Goal: Check status: Check status

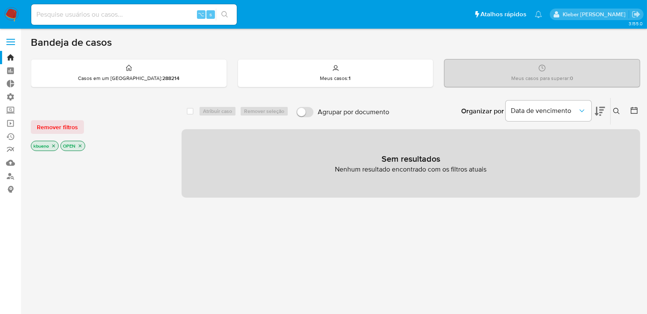
click at [92, 16] on input at bounding box center [134, 14] width 206 height 11
type input "2638874106"
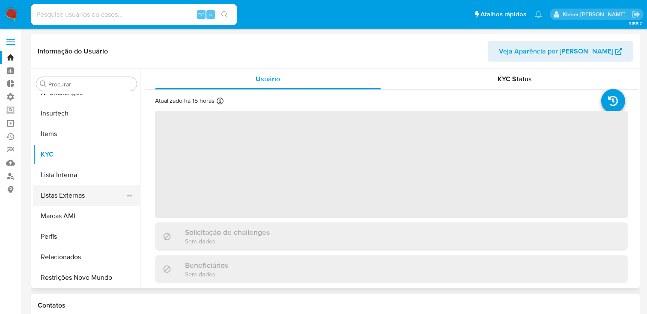
scroll to position [382, 0]
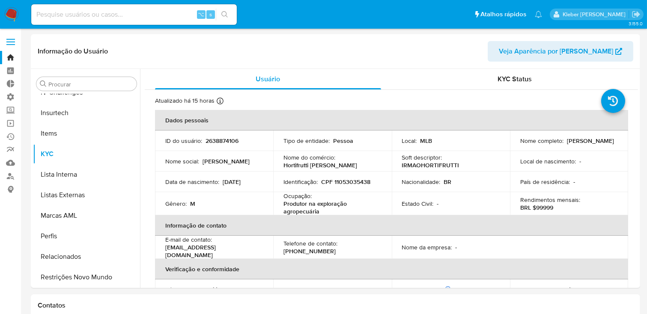
select select "10"
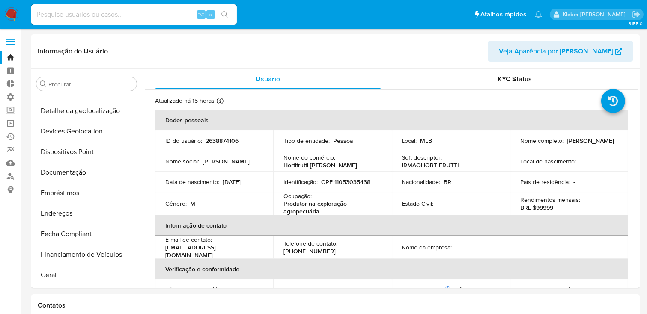
scroll to position [119, 0]
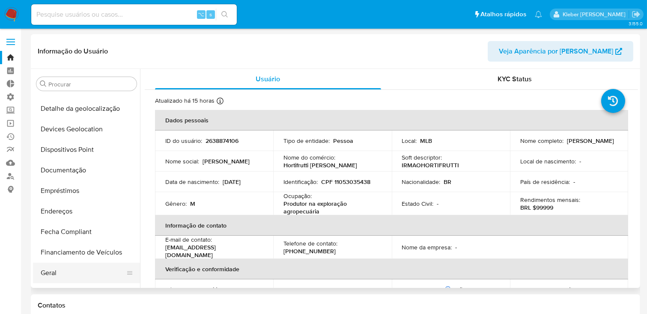
click at [59, 272] on button "Geral" at bounding box center [83, 273] width 100 height 21
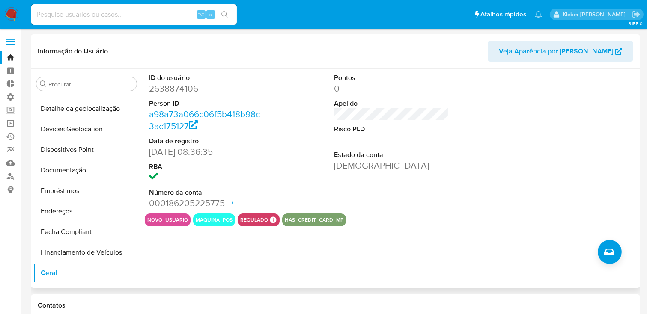
drag, startPoint x: 152, startPoint y: 154, endPoint x: 251, endPoint y: 154, distance: 98.9
click at [251, 154] on dd "[DATE] 08:36:35" at bounding box center [206, 152] width 115 height 12
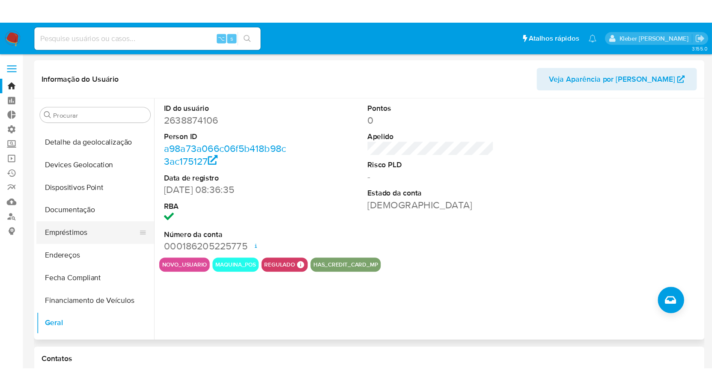
scroll to position [121, 0]
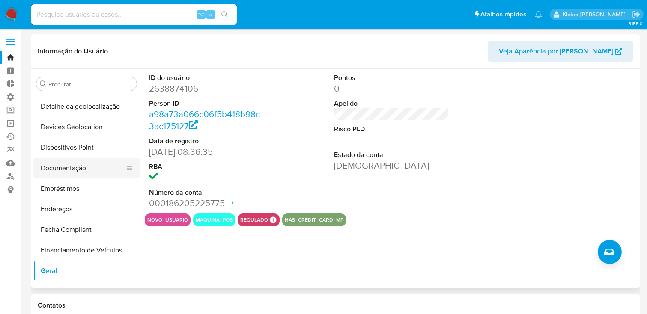
click at [72, 166] on button "Documentação" at bounding box center [83, 168] width 100 height 21
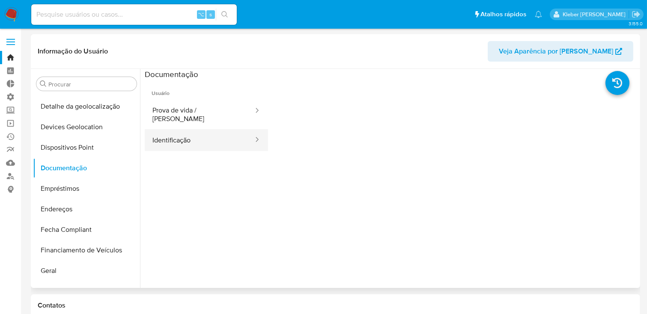
click at [213, 129] on button "Identificação" at bounding box center [200, 140] width 110 height 22
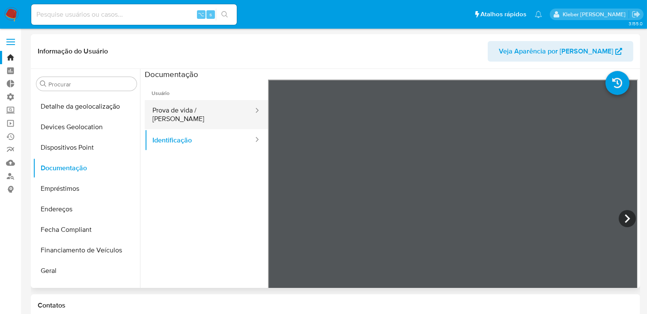
click at [188, 108] on button "Prova de vida / [PERSON_NAME]" at bounding box center [200, 114] width 110 height 29
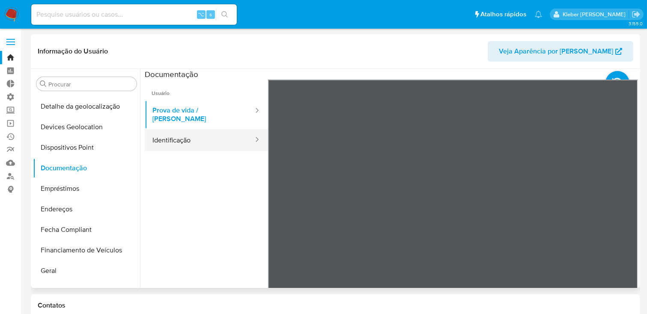
click at [194, 131] on button "Identificação" at bounding box center [200, 140] width 110 height 22
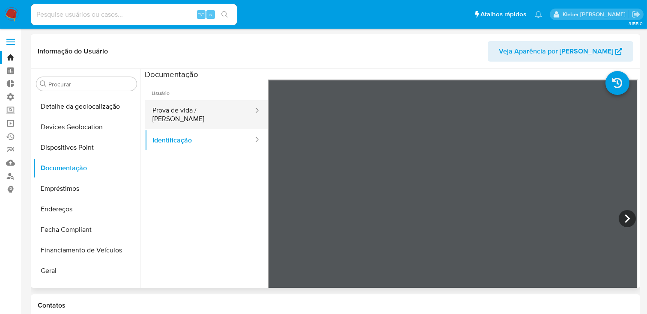
click at [206, 111] on button "Prova de vida / [PERSON_NAME]" at bounding box center [200, 114] width 110 height 29
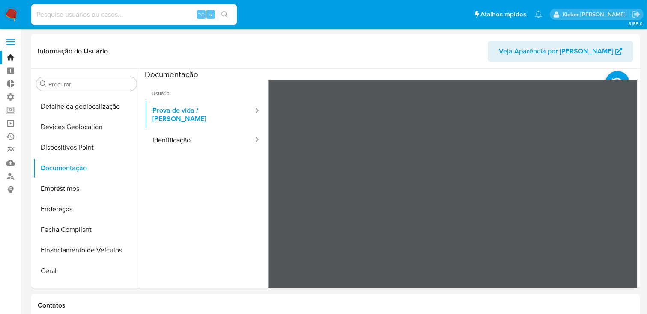
click at [182, 136] on button "Identificação" at bounding box center [200, 140] width 110 height 22
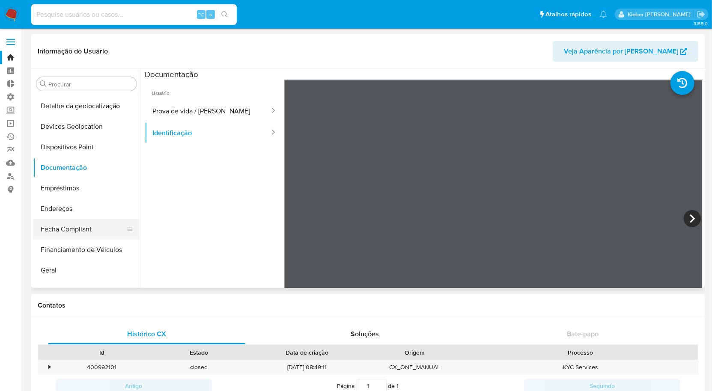
scroll to position [128, 0]
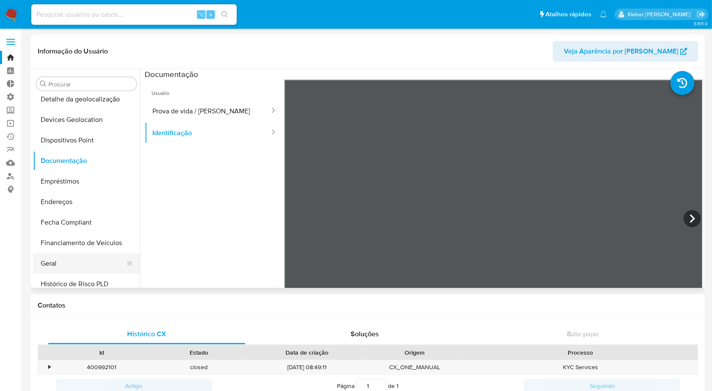
click at [71, 254] on button "Geral" at bounding box center [83, 263] width 100 height 21
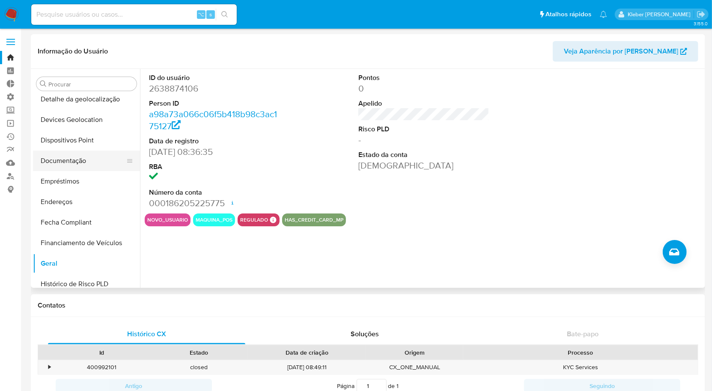
click at [64, 164] on button "Documentação" at bounding box center [83, 161] width 100 height 21
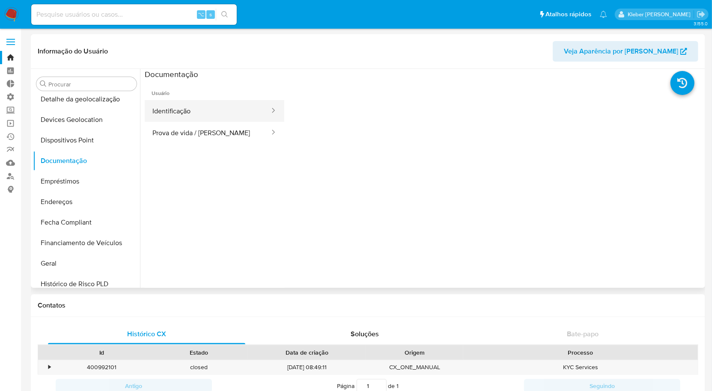
click at [196, 113] on button "Identificação" at bounding box center [208, 111] width 126 height 22
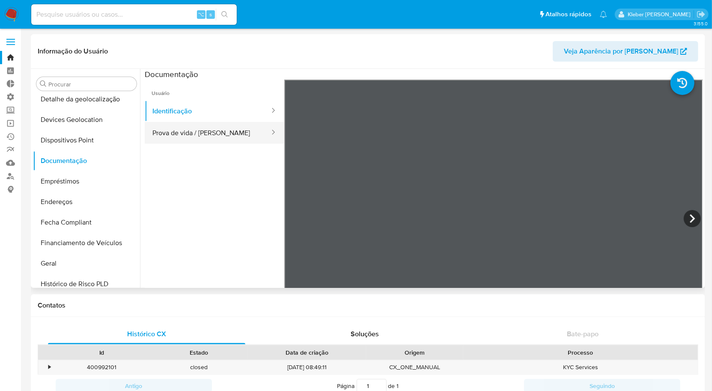
click at [195, 129] on button "Prova de vida / [PERSON_NAME]" at bounding box center [208, 133] width 126 height 22
